Goal: Task Accomplishment & Management: Use online tool/utility

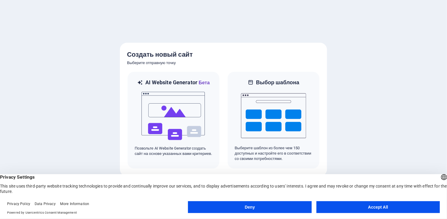
click at [391, 208] on button "Accept All" at bounding box center [379, 207] width 124 height 12
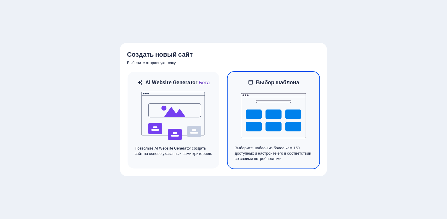
click at [271, 110] on img at bounding box center [273, 115] width 65 height 59
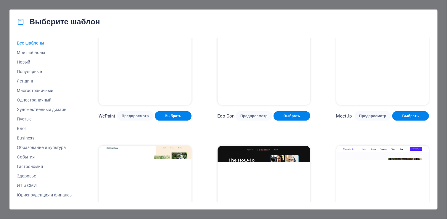
scroll to position [415, 0]
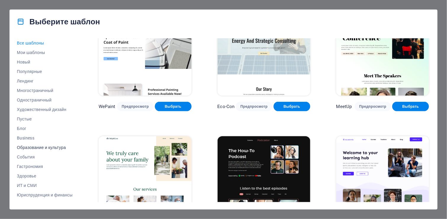
click at [35, 147] on span "Образование и культура" at bounding box center [45, 147] width 56 height 5
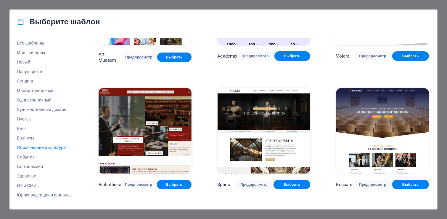
scroll to position [89, 0]
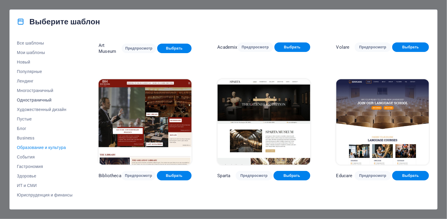
click at [38, 101] on span "Одностраничный" at bounding box center [45, 99] width 56 height 5
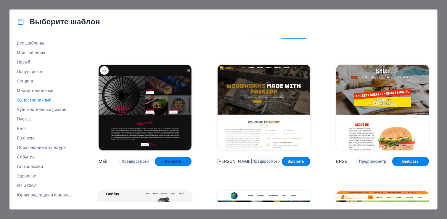
scroll to position [1149, 0]
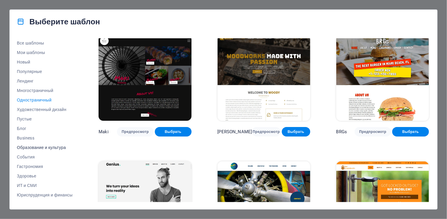
click at [52, 146] on span "Образование и культура" at bounding box center [45, 147] width 56 height 5
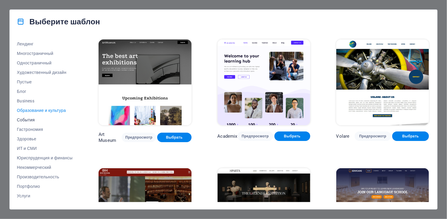
scroll to position [73, 0]
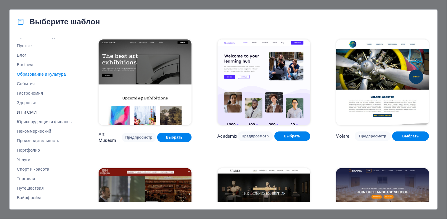
click at [33, 111] on span "ИТ и СМИ" at bounding box center [45, 112] width 56 height 5
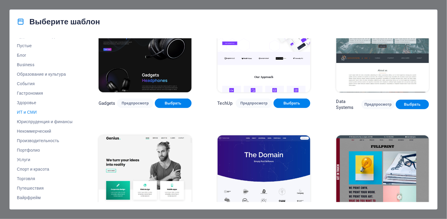
scroll to position [207, 0]
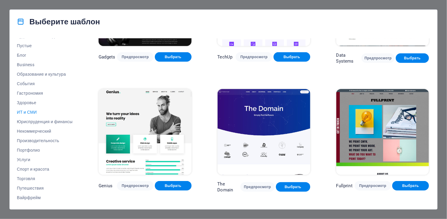
click at [267, 143] on img at bounding box center [264, 132] width 93 height 86
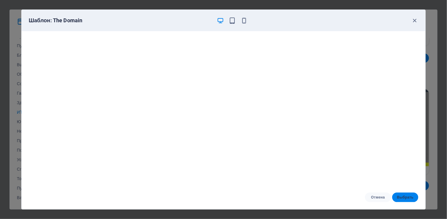
click at [403, 196] on span "Выбрать" at bounding box center [405, 197] width 17 height 5
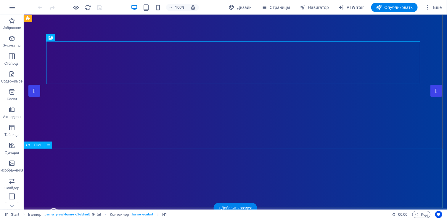
scroll to position [30, 0]
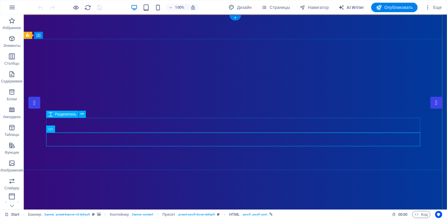
scroll to position [0, 0]
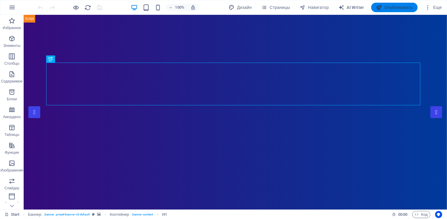
click at [385, 5] on span "Опубликовать" at bounding box center [394, 7] width 37 height 6
